Goal: Contribute content: Add original content to the website for others to see

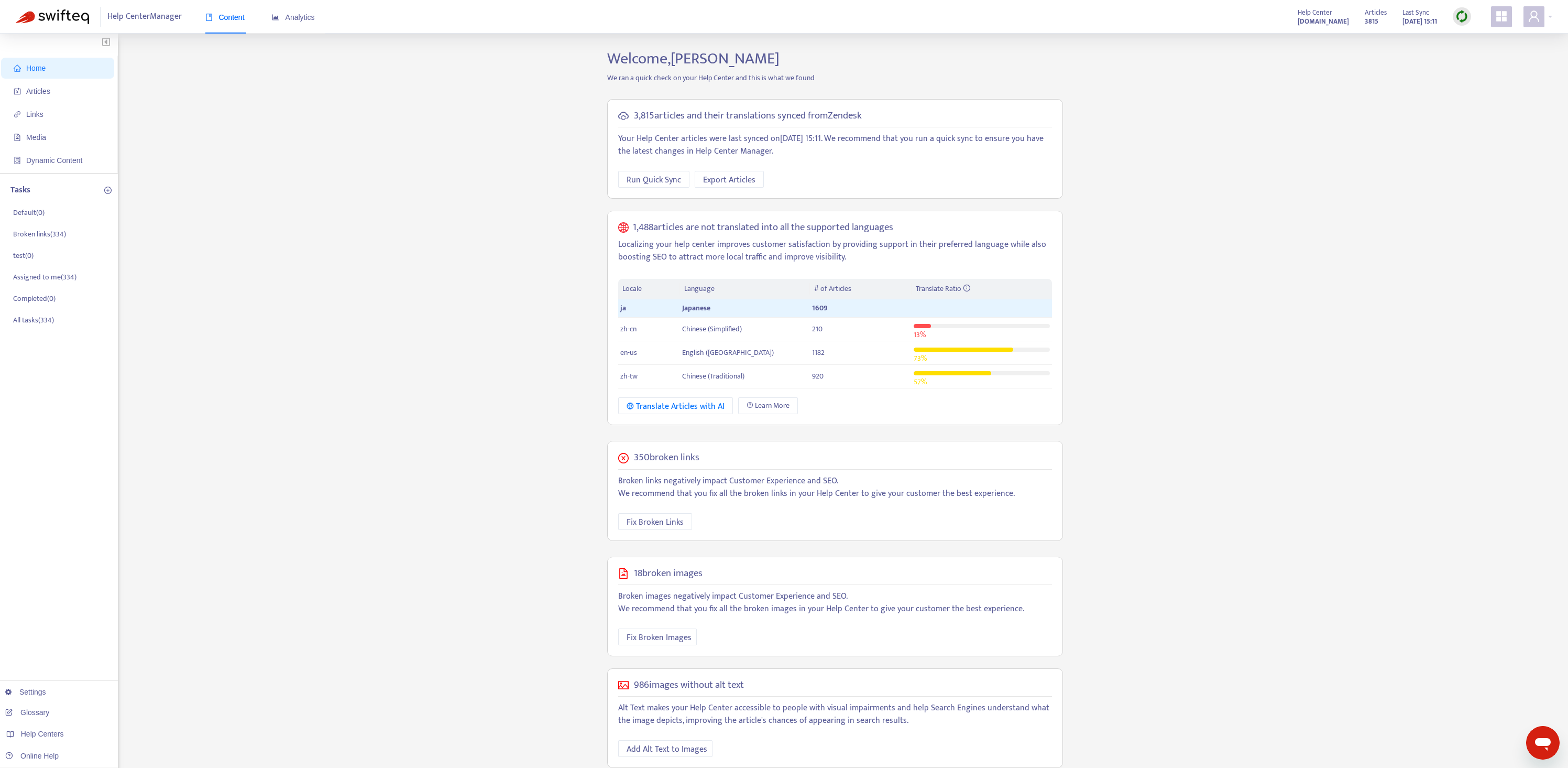
click at [1534, 742] on icon "Open messaging window" at bounding box center [1543, 742] width 19 height 19
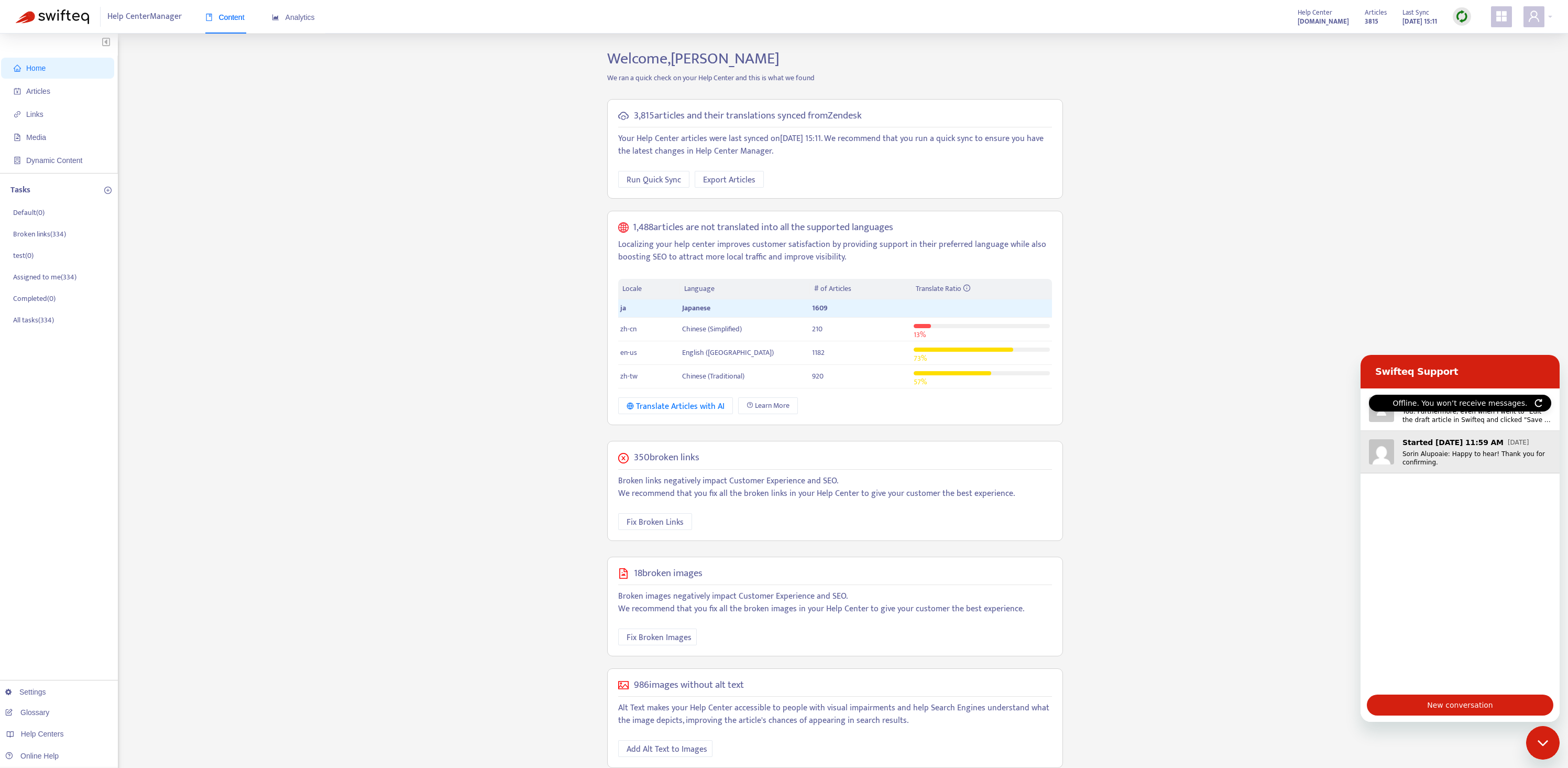
click at [1485, 458] on p "Sorin Alupoaie: Happy to hear! Thank you for confirming." at bounding box center [1477, 458] width 149 height 17
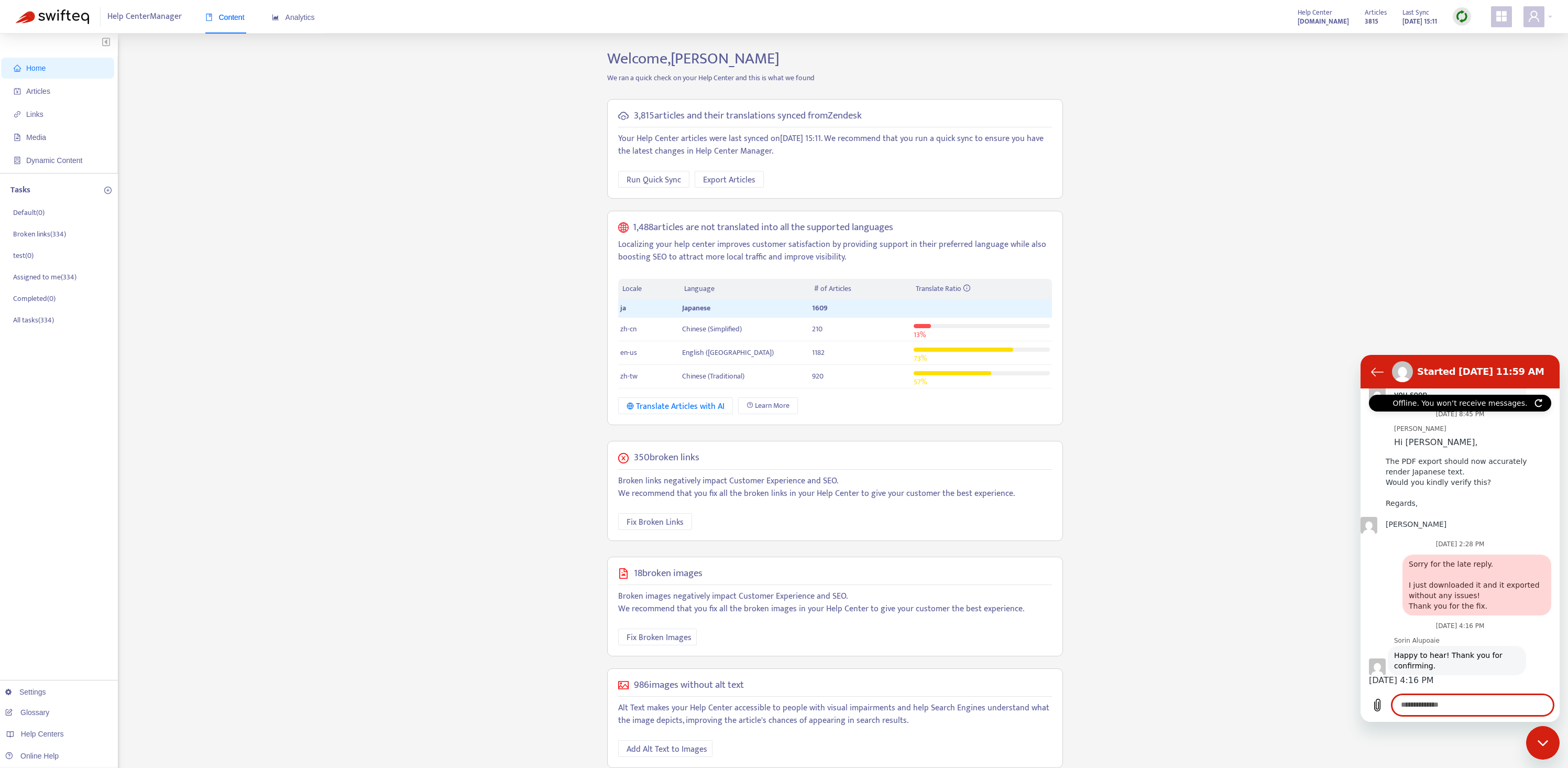
scroll to position [2004, 0]
type textarea "*"
click at [1374, 380] on button "Back to the conversation list" at bounding box center [1377, 371] width 21 height 21
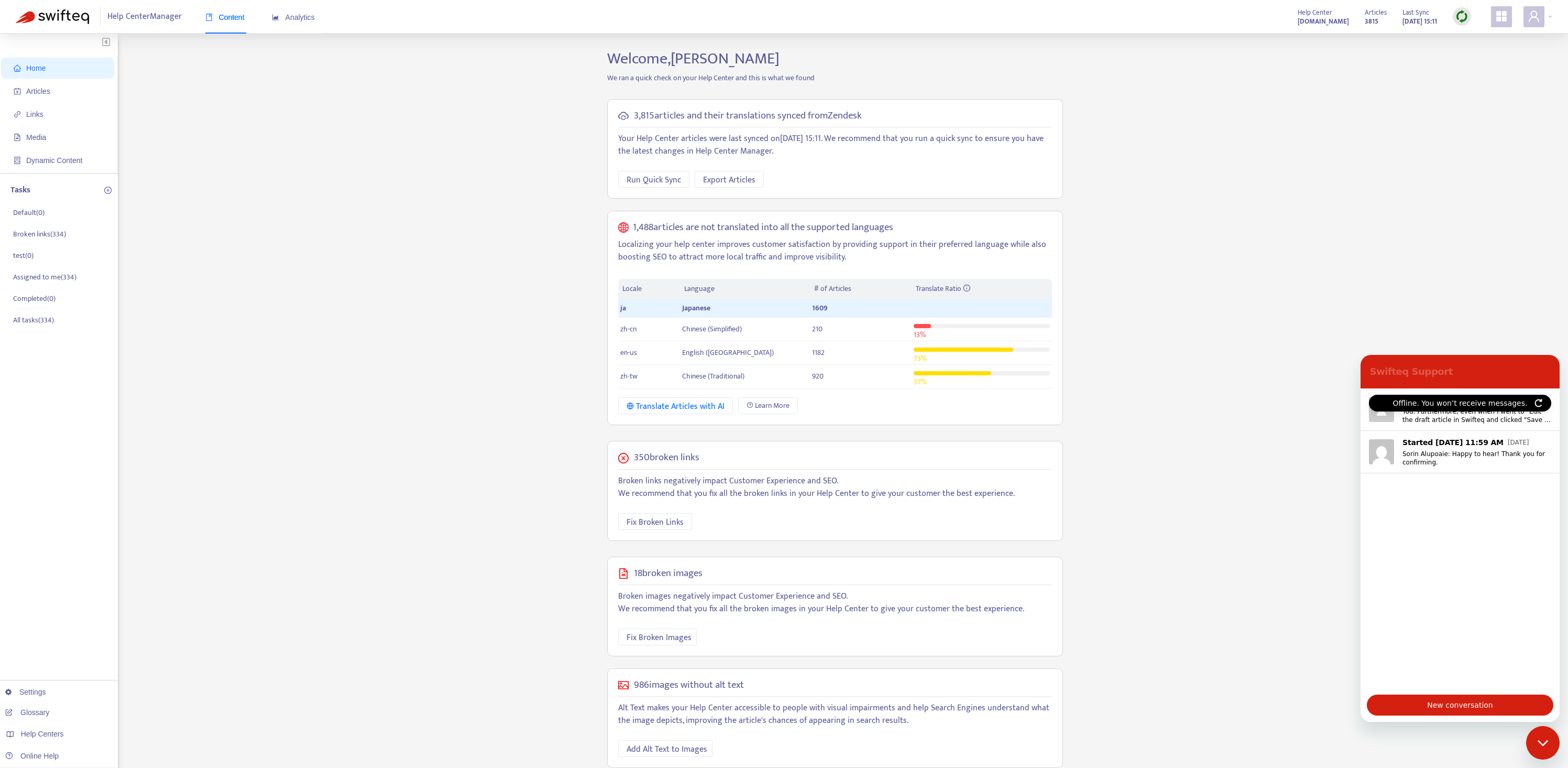
click at [1543, 406] on div "Offline. You won’t receive messages." at bounding box center [1460, 403] width 182 height 17
click at [1539, 400] on icon "Refresh connection" at bounding box center [1539, 403] width 9 height 9
click at [1492, 420] on p "You: Furthermore, even when I went to "Edit" the draft article in Swifteq and c…" at bounding box center [1477, 415] width 149 height 17
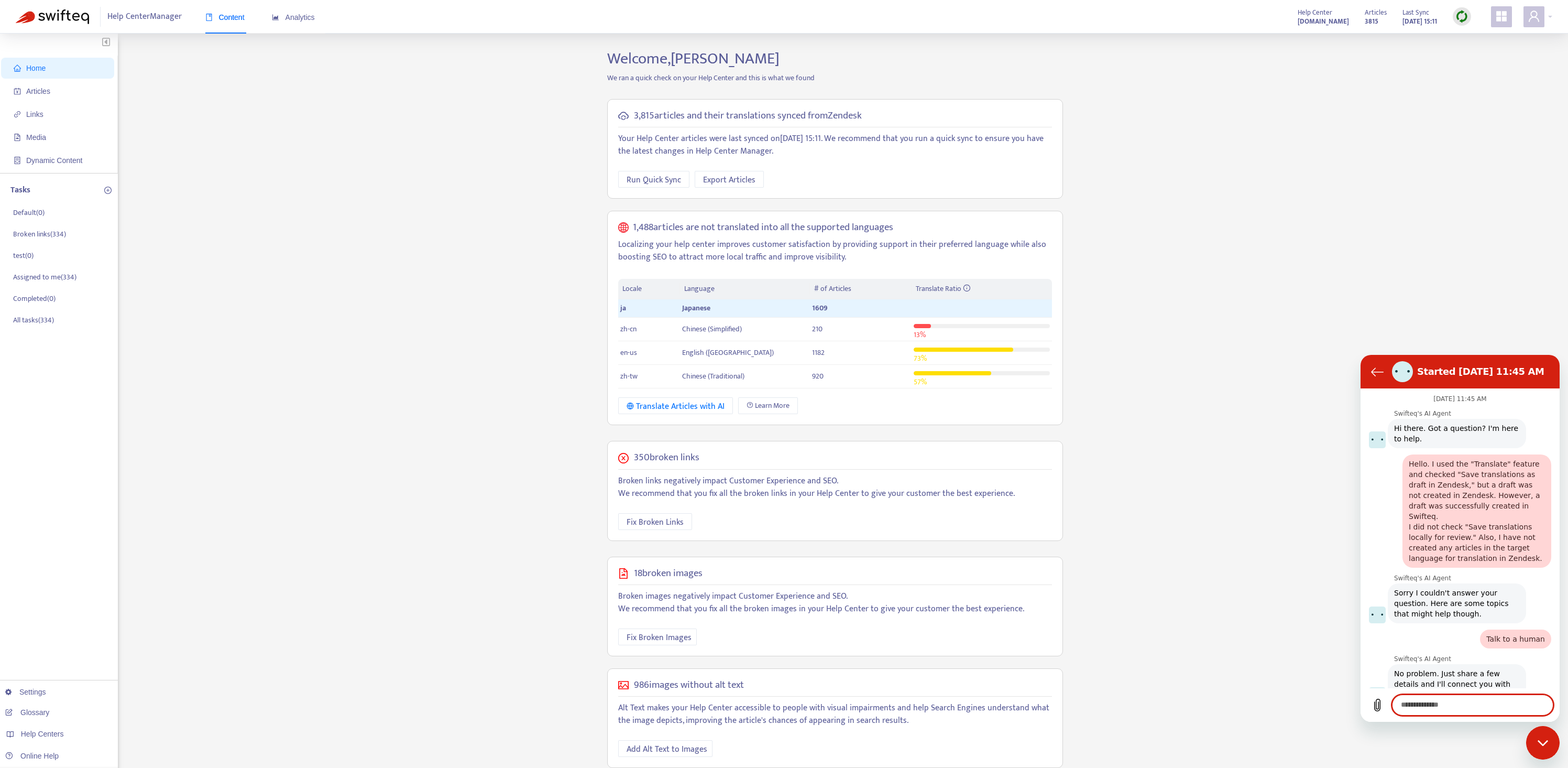
scroll to position [433, 0]
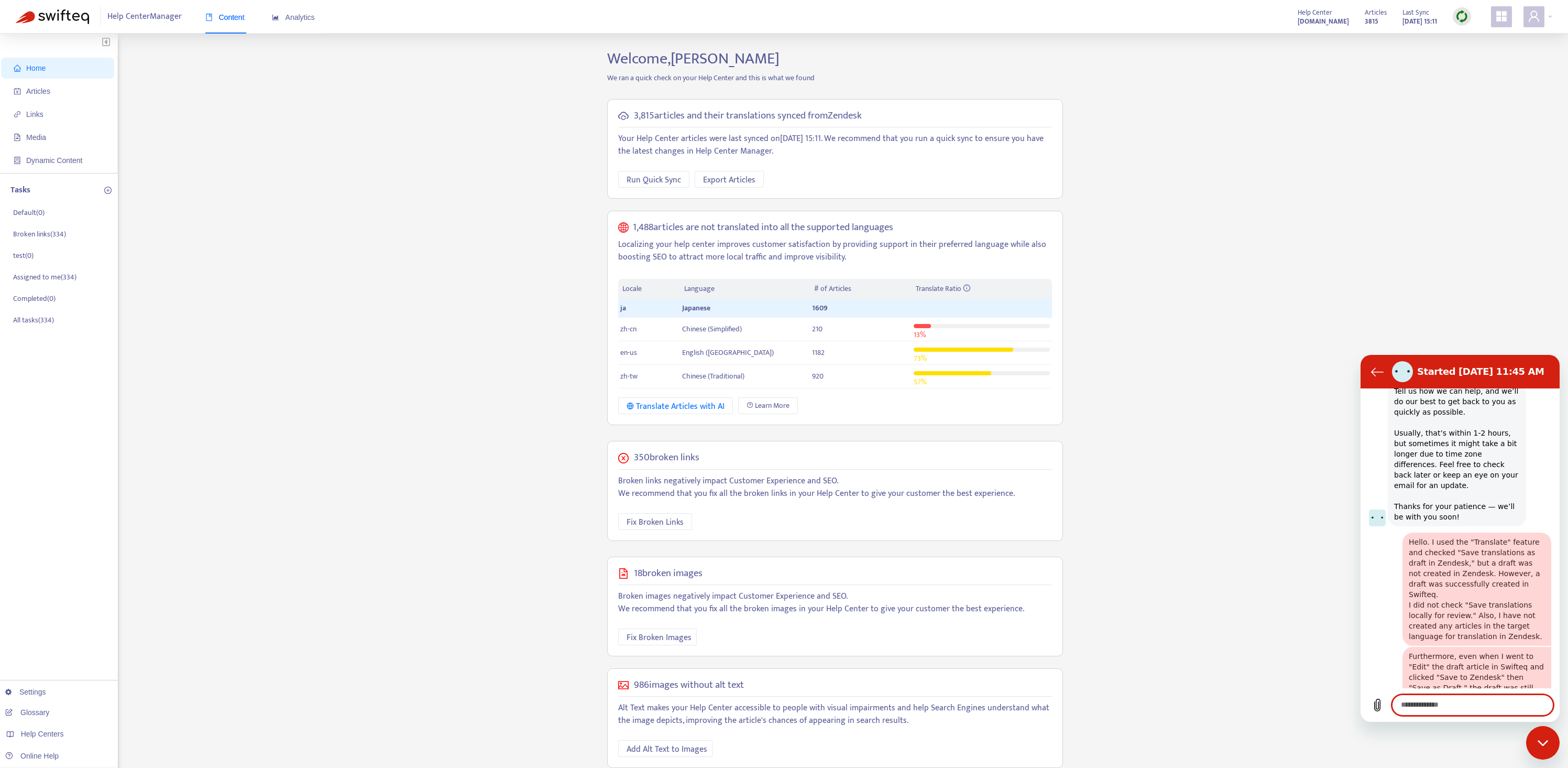
type textarea "*"
click at [62, 86] on span "Articles" at bounding box center [59, 91] width 92 height 21
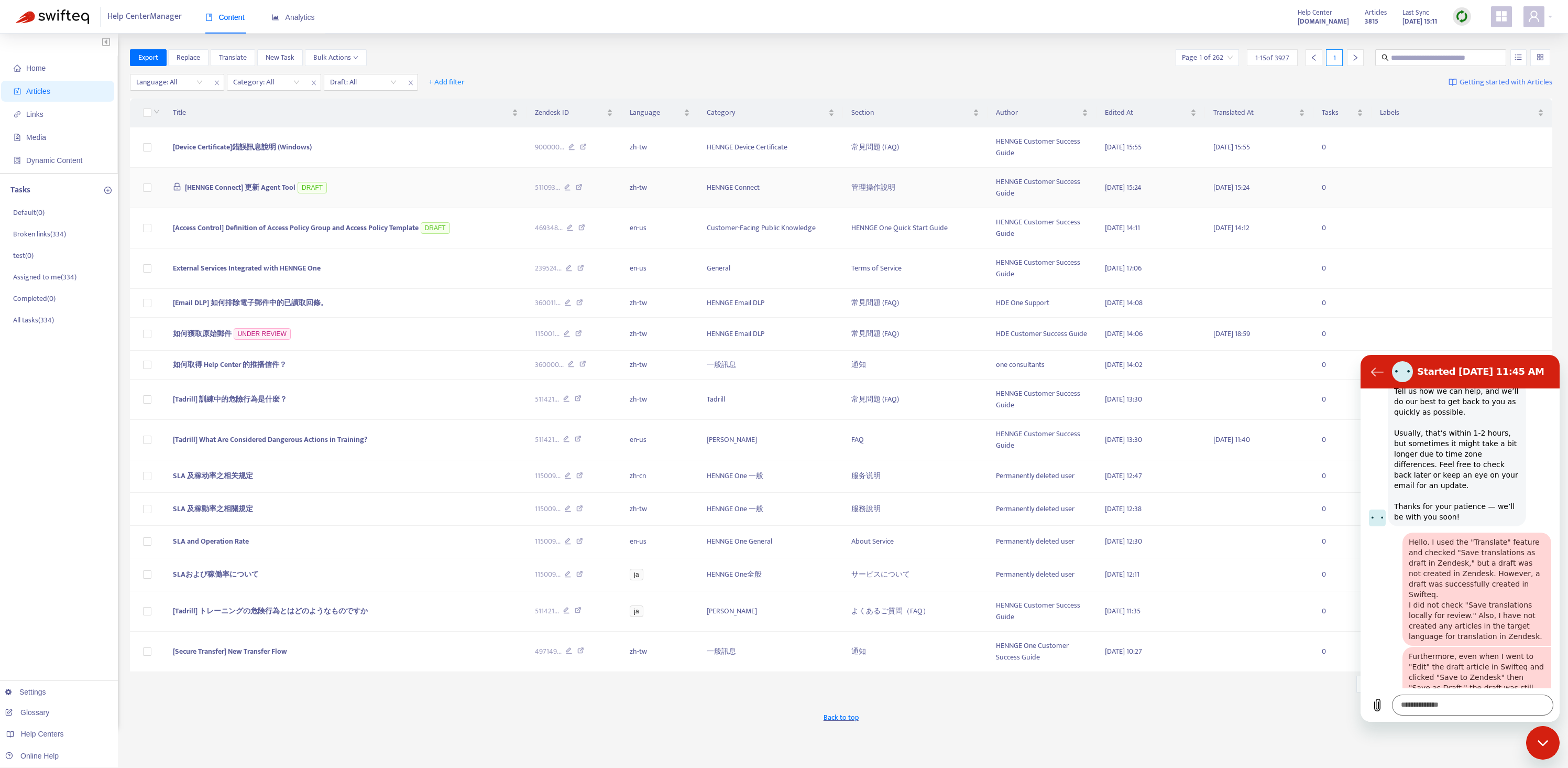
click at [261, 184] on span "[HENNGE Connect] 更新 Agent Tool" at bounding box center [240, 187] width 111 height 12
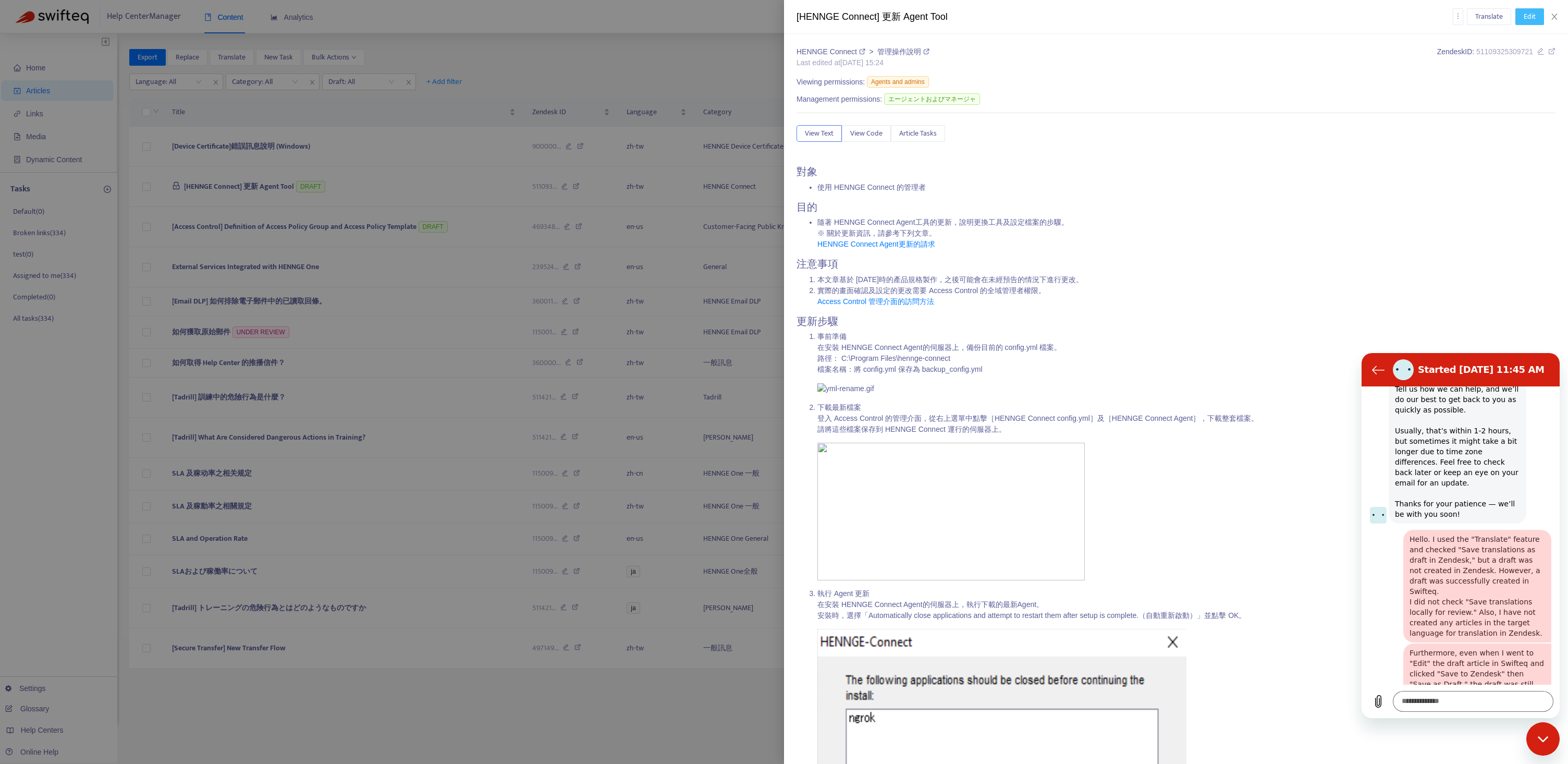
click at [1531, 18] on span "Edit" at bounding box center [1530, 16] width 12 height 12
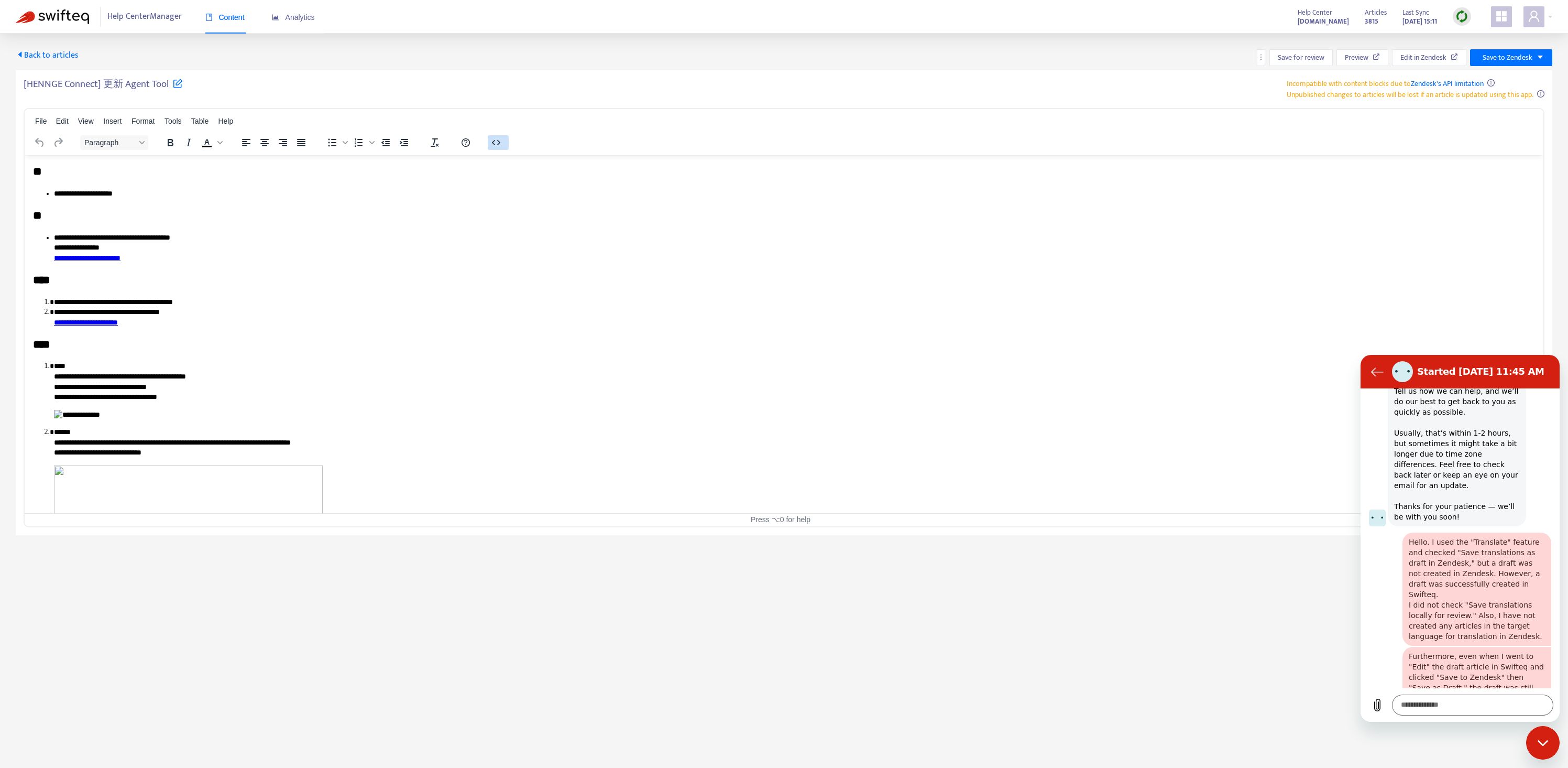
click at [499, 141] on icon "button" at bounding box center [496, 142] width 9 height 6
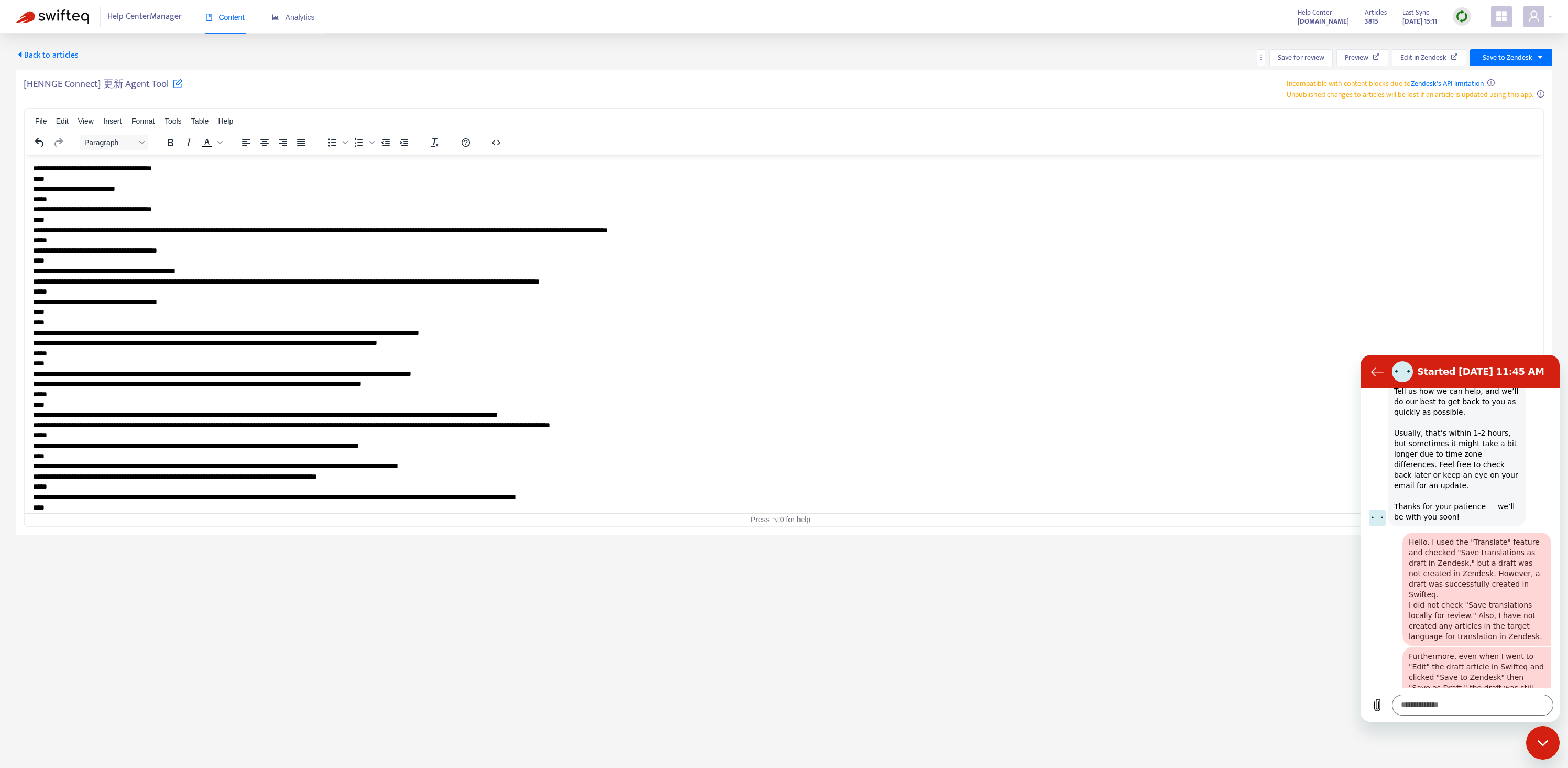
click at [544, 226] on p "**********" at bounding box center [780, 548] width 1494 height 770
click at [645, 97] on div "[HENNGE Connect] 更新 Agent Tool Incompatible with content blocks due to Zendesk'…" at bounding box center [784, 89] width 1521 height 22
click at [66, 58] on span "Back to articles" at bounding box center [47, 55] width 63 height 14
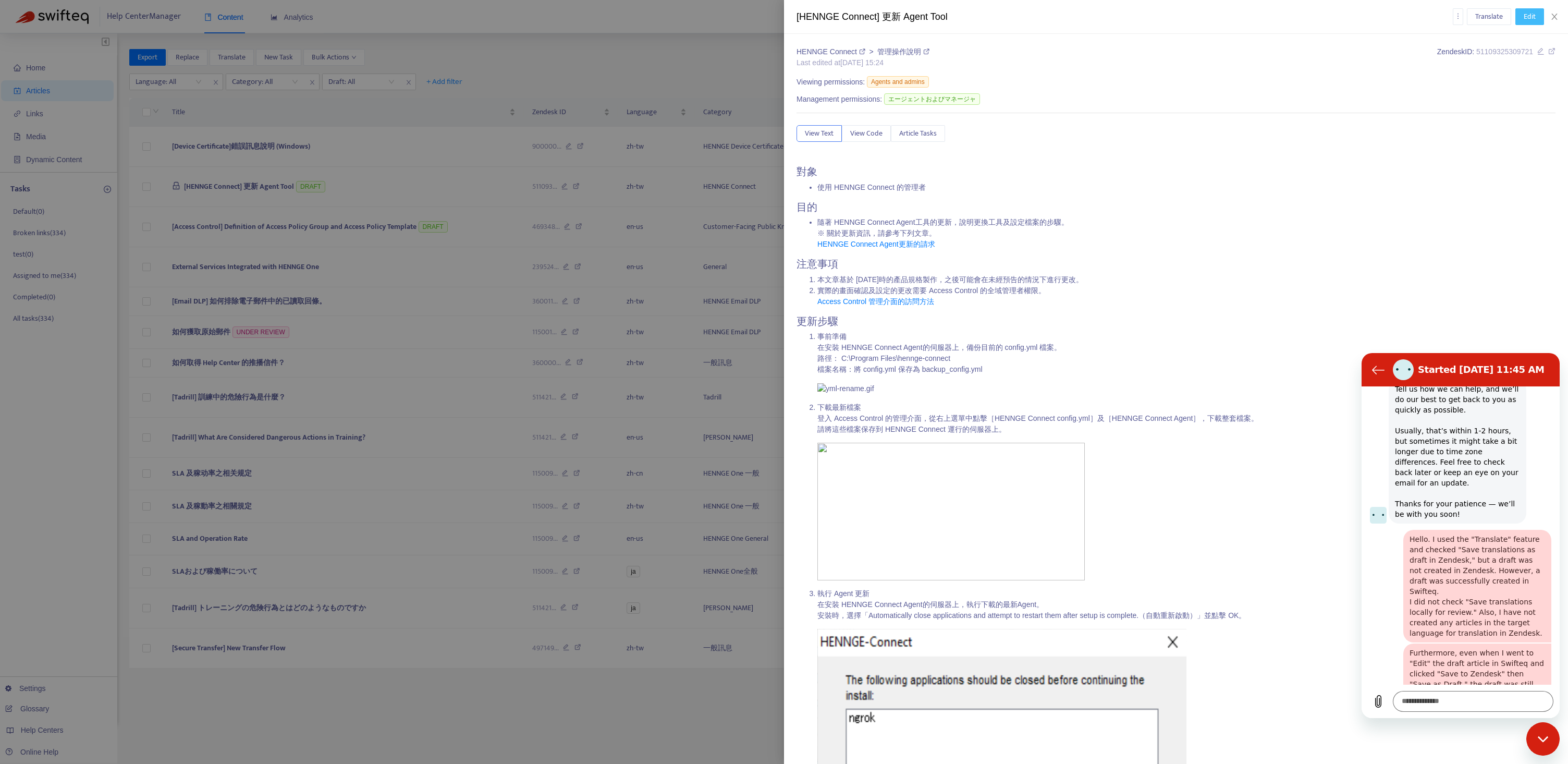
click at [1531, 18] on span "Edit" at bounding box center [1530, 16] width 12 height 12
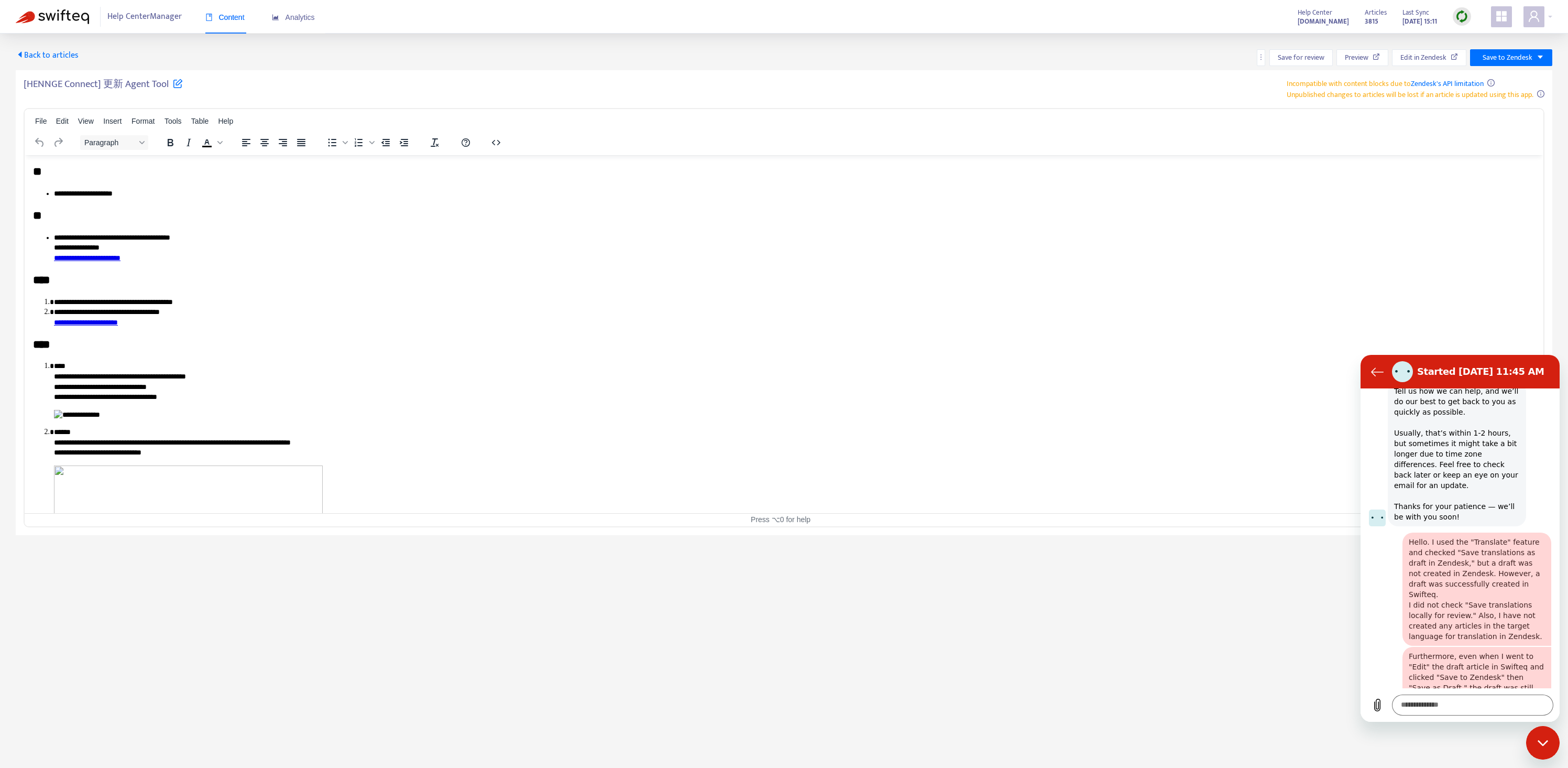
click at [480, 258] on li "**********" at bounding box center [790, 247] width 1473 height 31
type textarea "*"
